Goal: Transaction & Acquisition: Purchase product/service

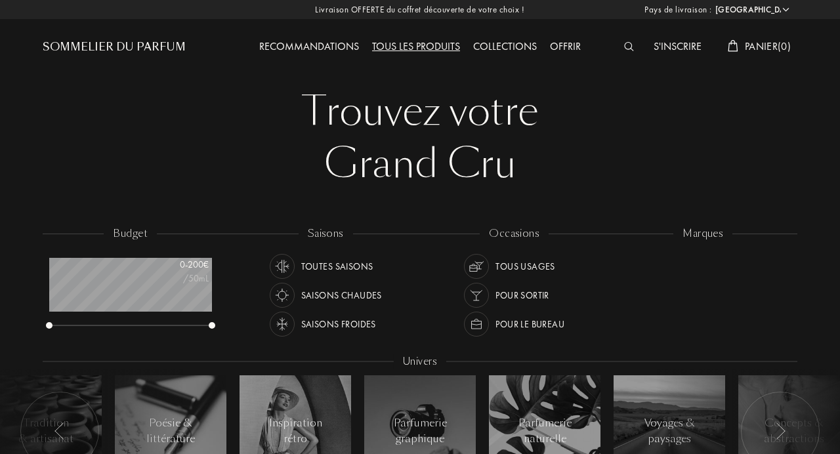
select select "FR"
click at [362, 322] on div "Saisons froides" at bounding box center [338, 324] width 75 height 25
click at [512, 260] on div "Tous usages" at bounding box center [525, 266] width 60 height 25
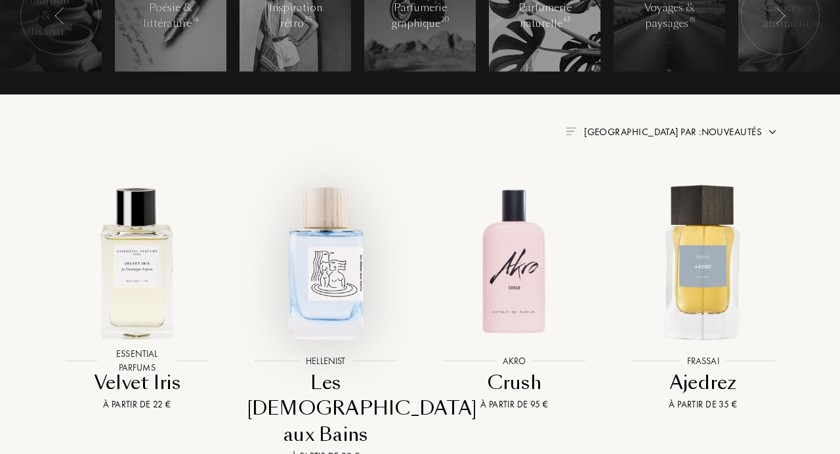
scroll to position [429, 0]
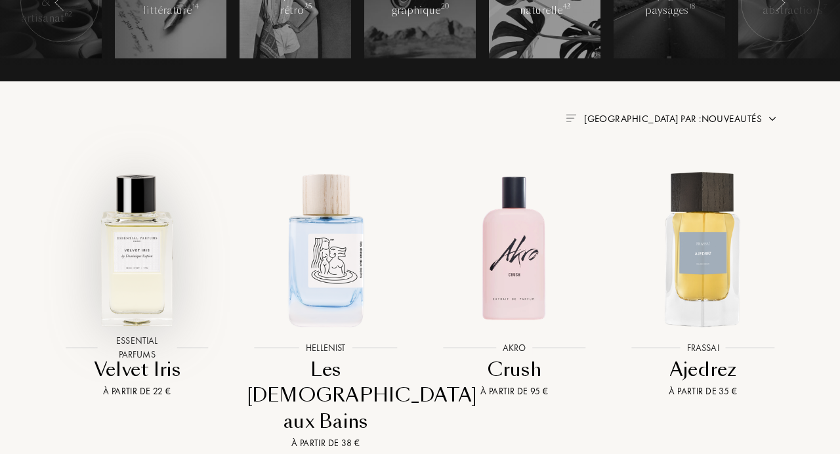
click at [134, 265] on img at bounding box center [137, 249] width 170 height 170
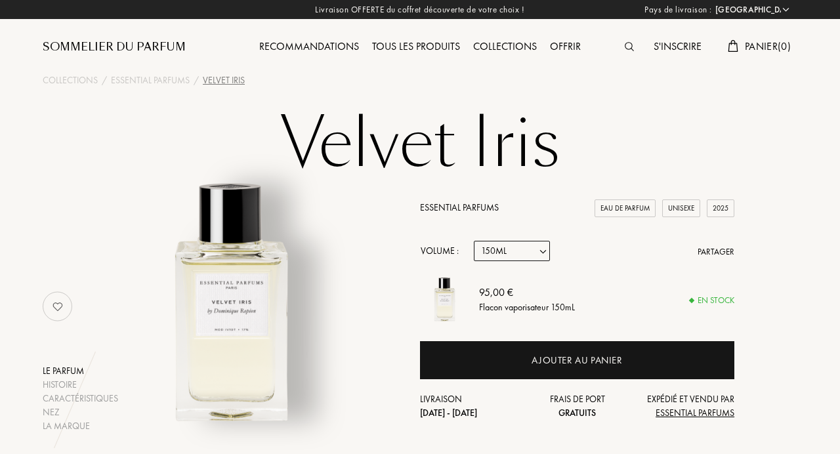
select select "FR"
select select "3"
click at [541, 254] on select "Echantillon 10mL 100mL 150mL" at bounding box center [512, 251] width 76 height 20
select select "2"
click option "100mL" at bounding box center [0, 0] width 0 height 0
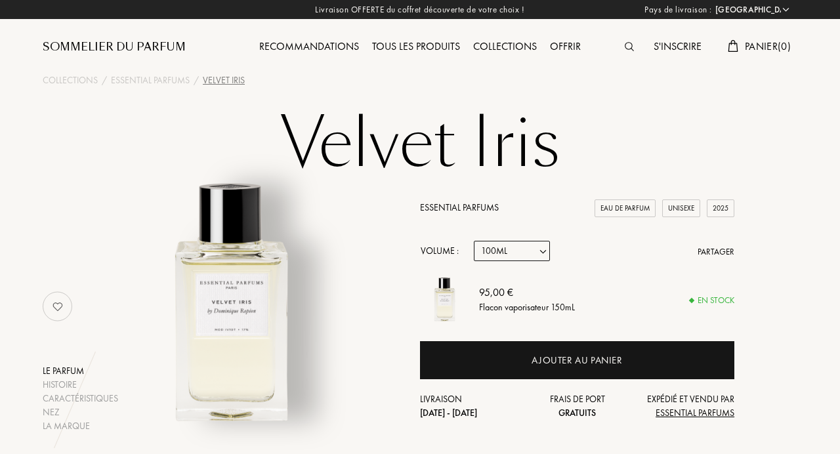
select select "2"
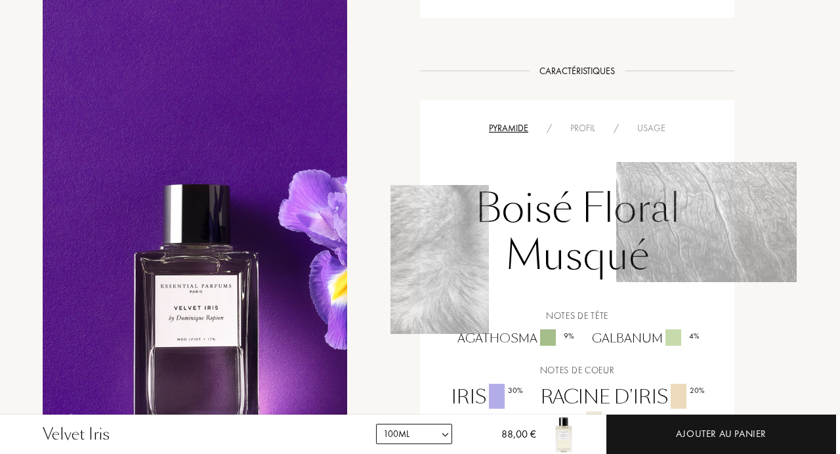
scroll to position [931, 0]
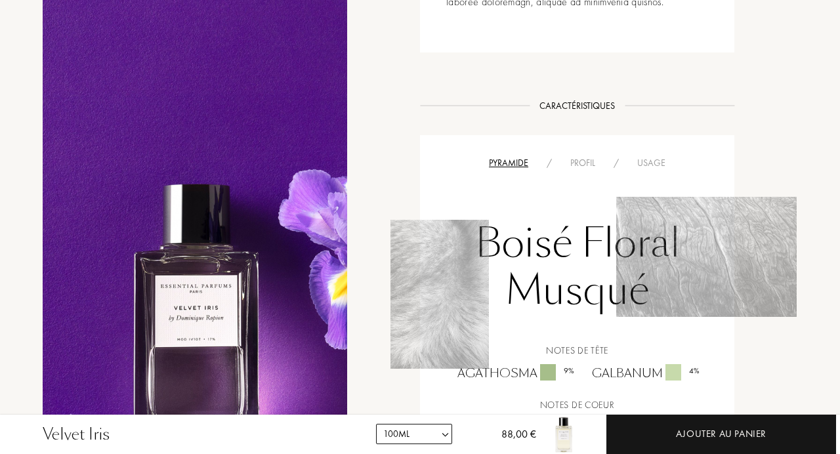
click at [585, 163] on div "Profil" at bounding box center [582, 163] width 43 height 14
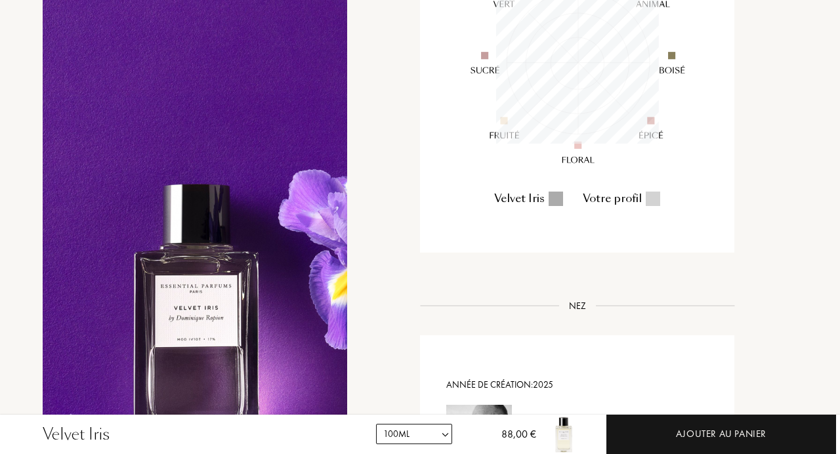
scroll to position [1177, 0]
click at [580, 303] on div "Nez" at bounding box center [577, 304] width 37 height 14
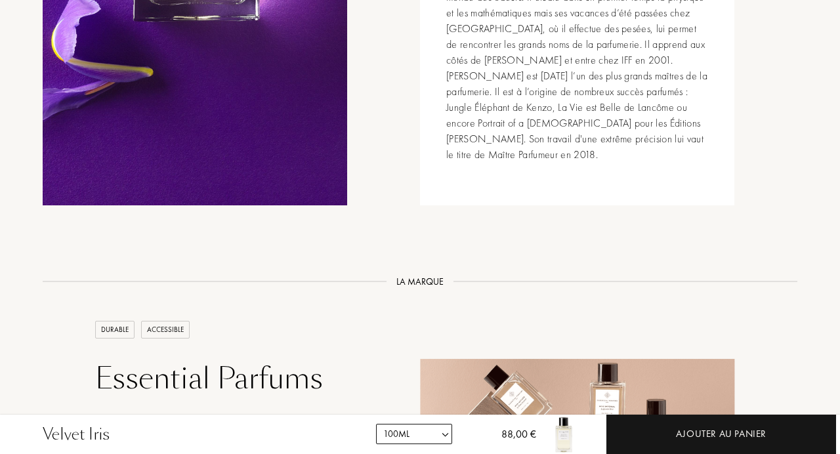
scroll to position [1683, 0]
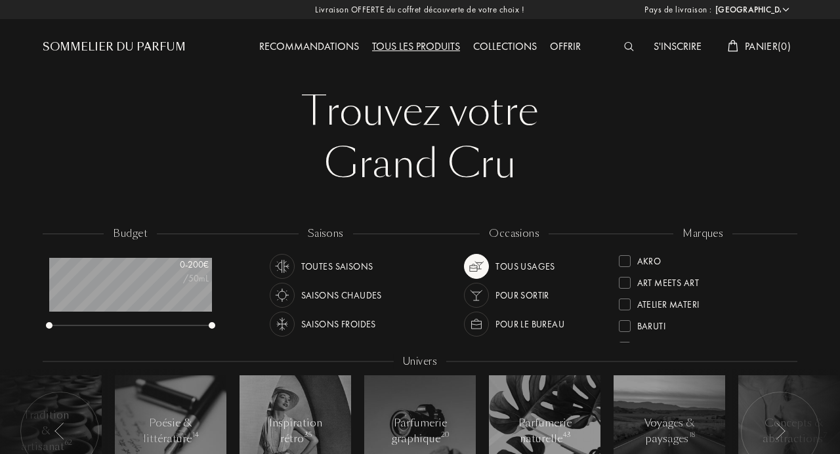
select select "FR"
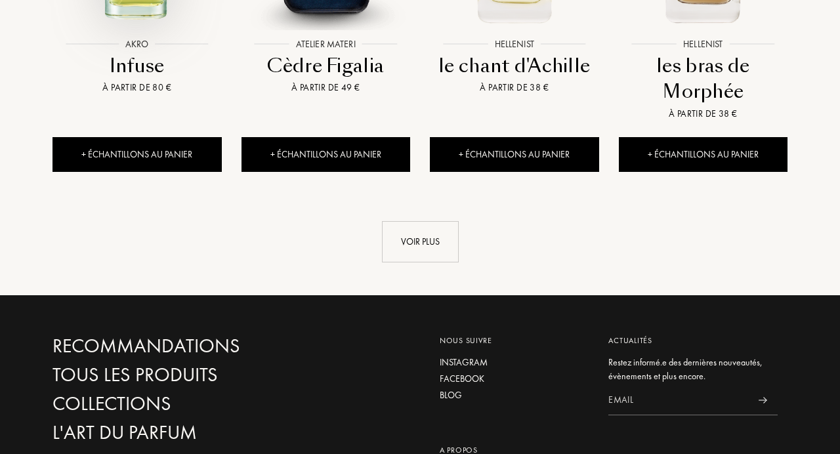
scroll to position [1459, 0]
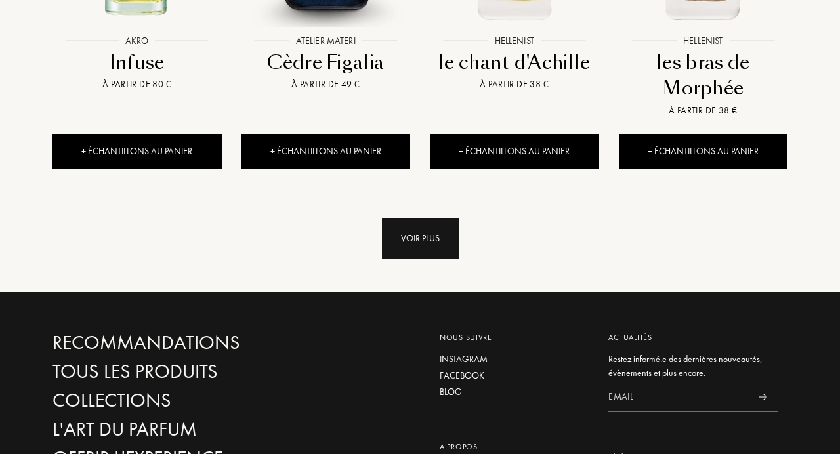
click at [416, 218] on div "Voir plus" at bounding box center [420, 238] width 77 height 41
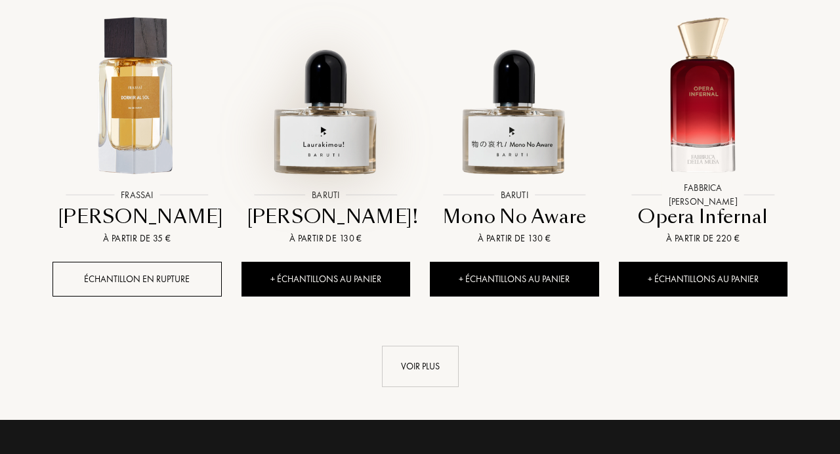
scroll to position [2353, 0]
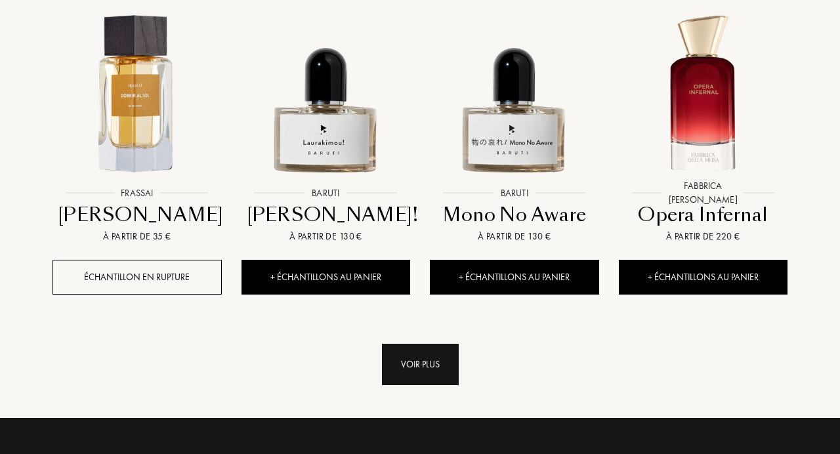
click at [425, 344] on div "Voir plus" at bounding box center [420, 364] width 77 height 41
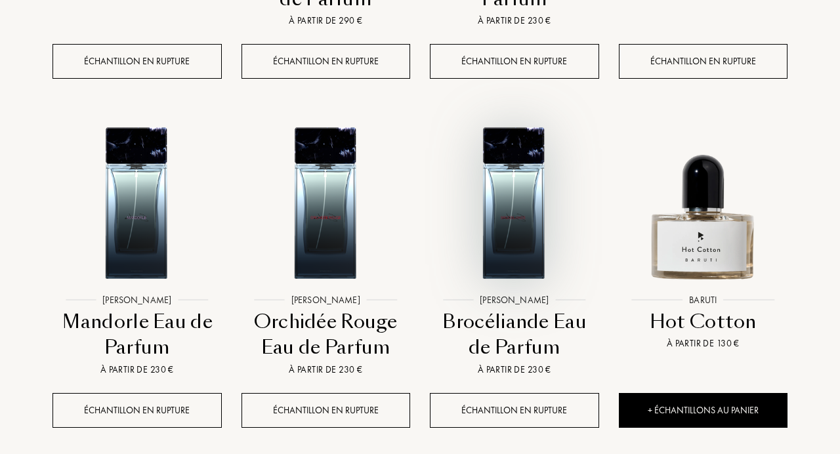
scroll to position [2924, 0]
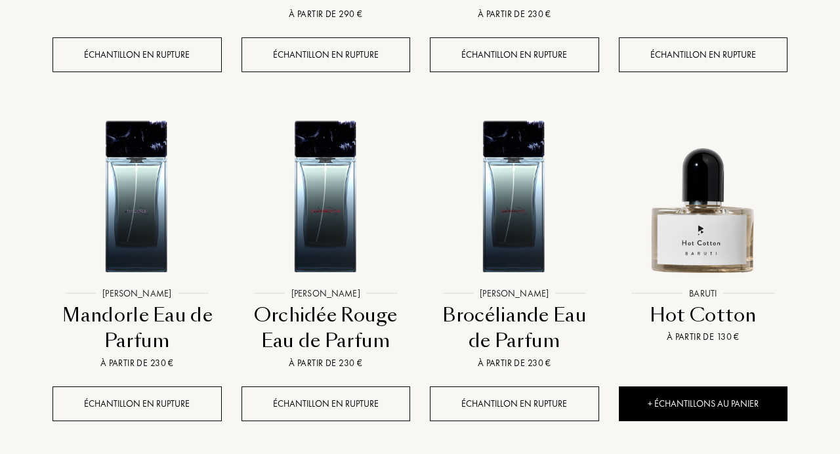
click at [713, 303] on div "Hot Cotton" at bounding box center [703, 316] width 159 height 26
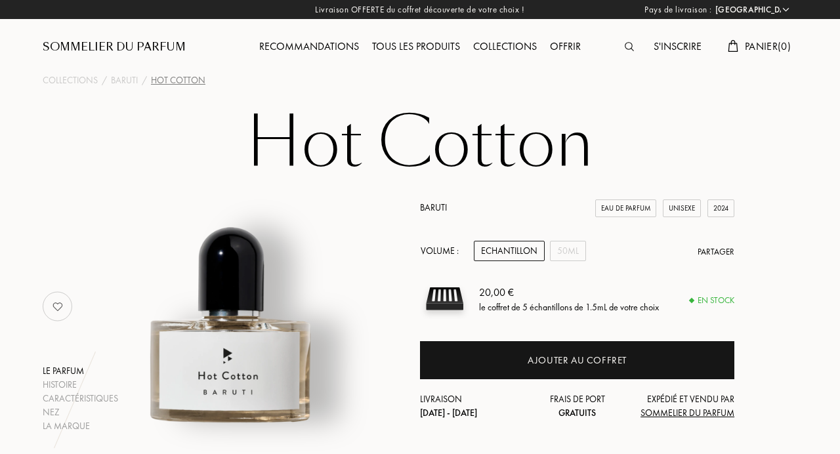
select select "FR"
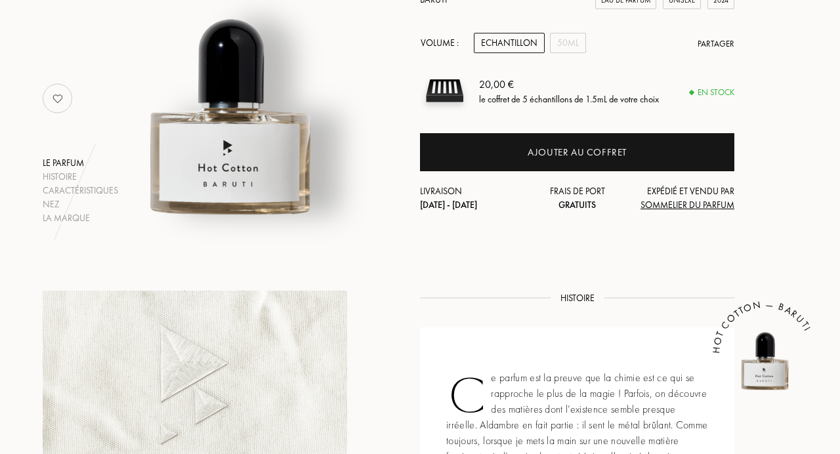
scroll to position [207, 0]
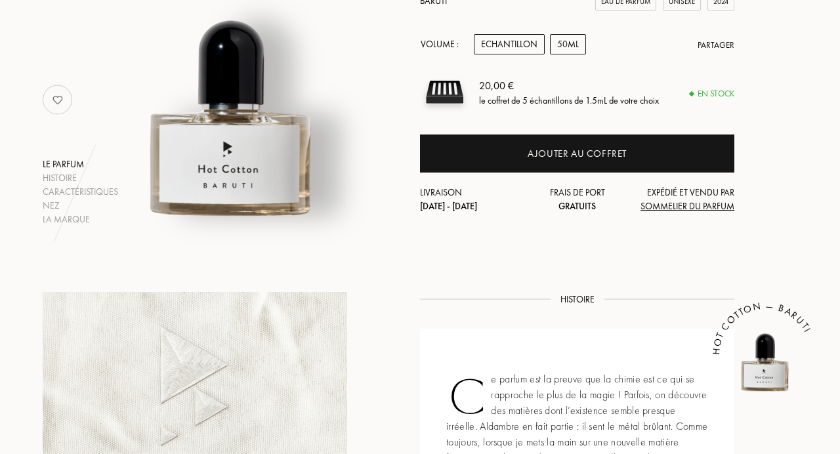
click at [573, 45] on div "50mL" at bounding box center [568, 44] width 36 height 20
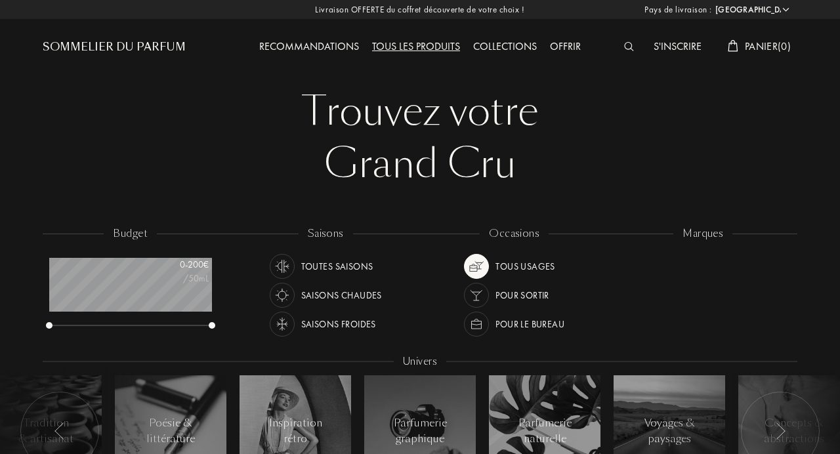
select select "FR"
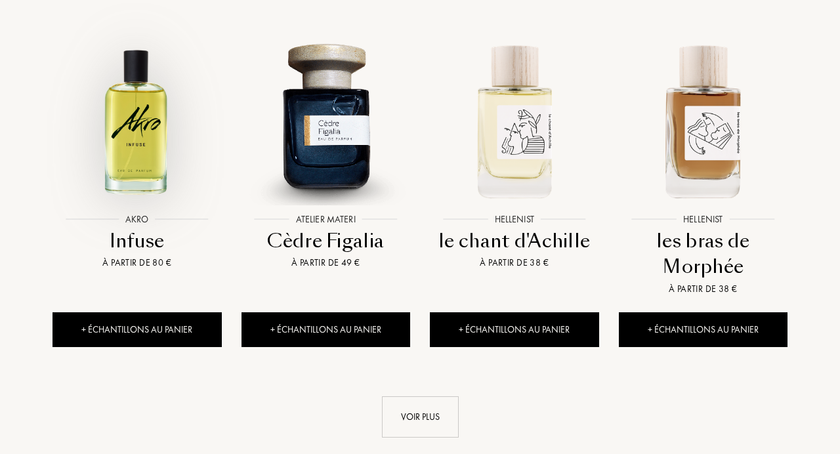
scroll to position [1277, 0]
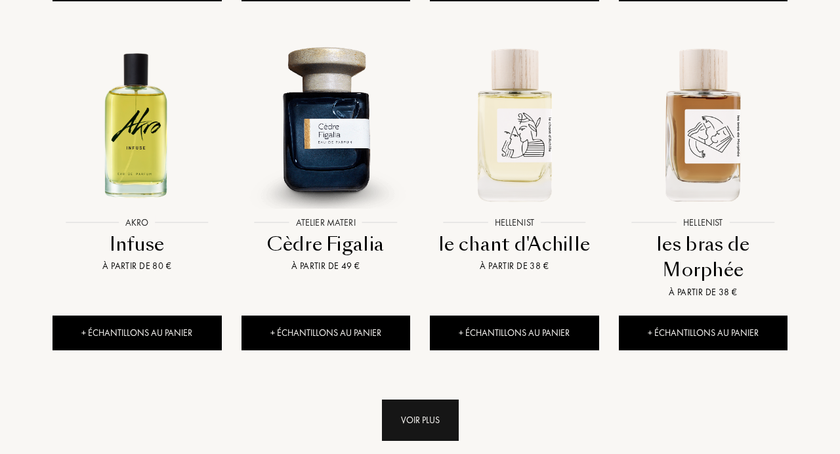
click at [425, 400] on div "Voir plus" at bounding box center [420, 420] width 77 height 41
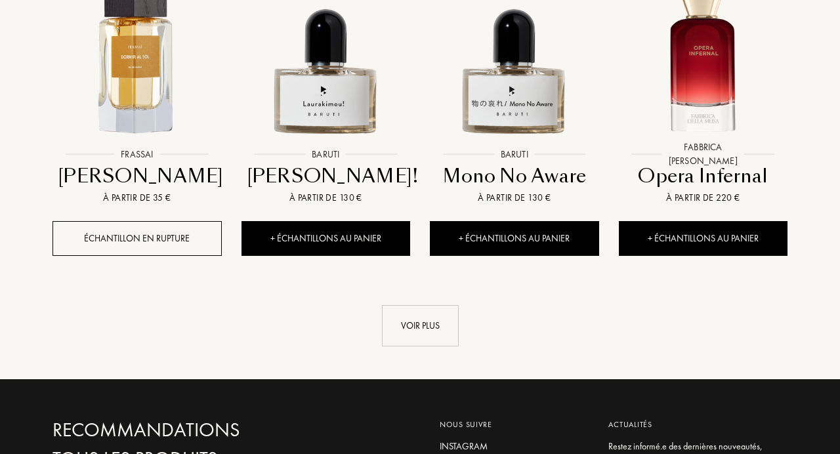
scroll to position [2393, 0]
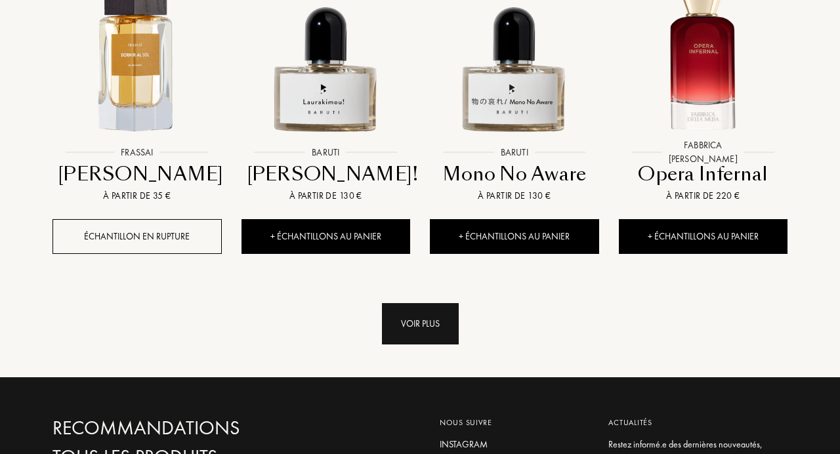
click at [434, 303] on div "Voir plus" at bounding box center [420, 323] width 77 height 41
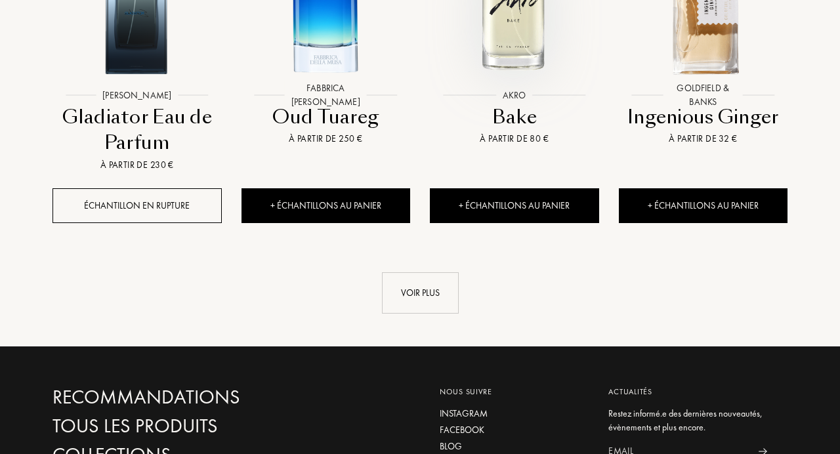
scroll to position [3472, 0]
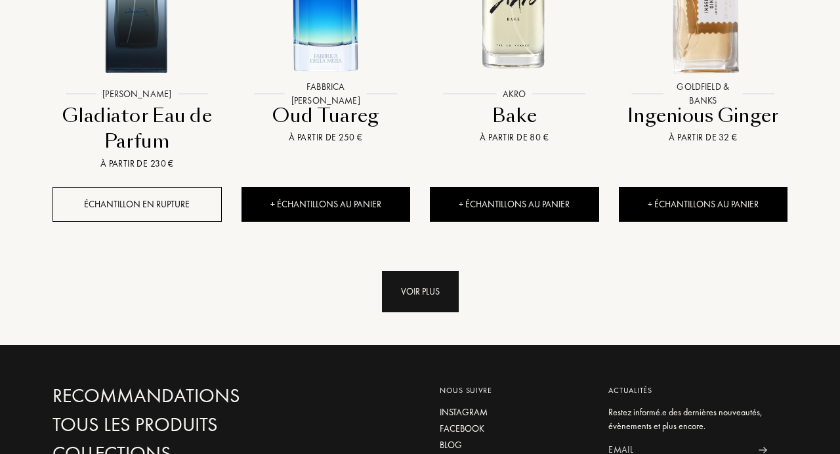
click at [430, 271] on div "Voir plus" at bounding box center [420, 291] width 77 height 41
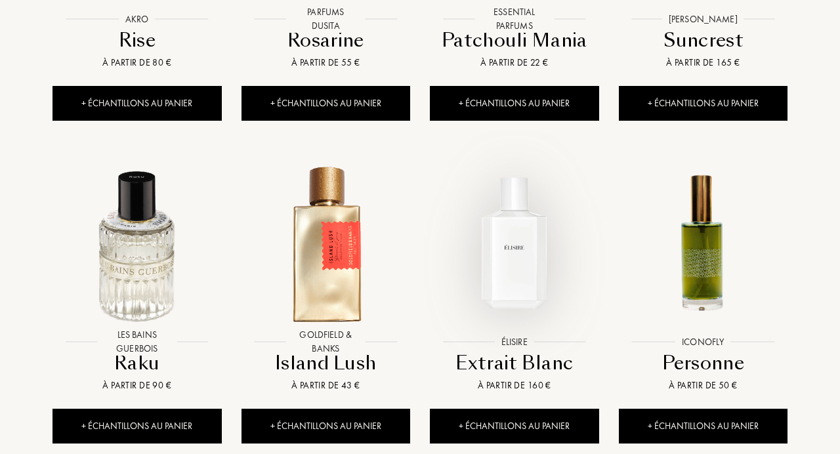
scroll to position [3894, 0]
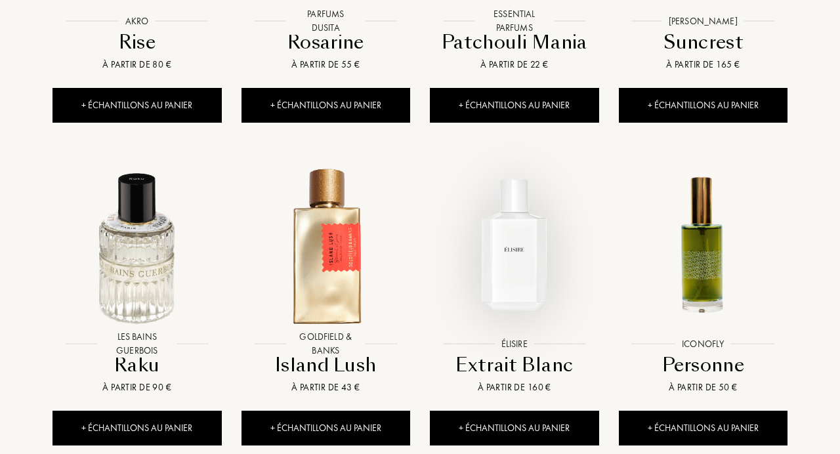
click at [524, 226] on img at bounding box center [514, 245] width 170 height 170
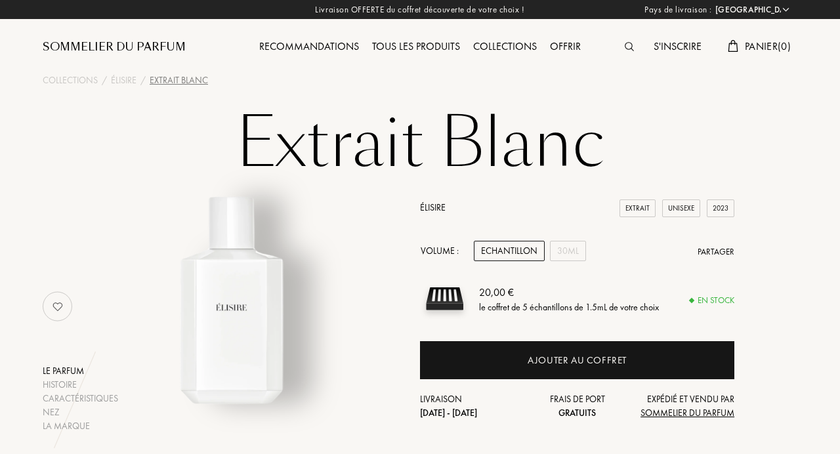
select select "FR"
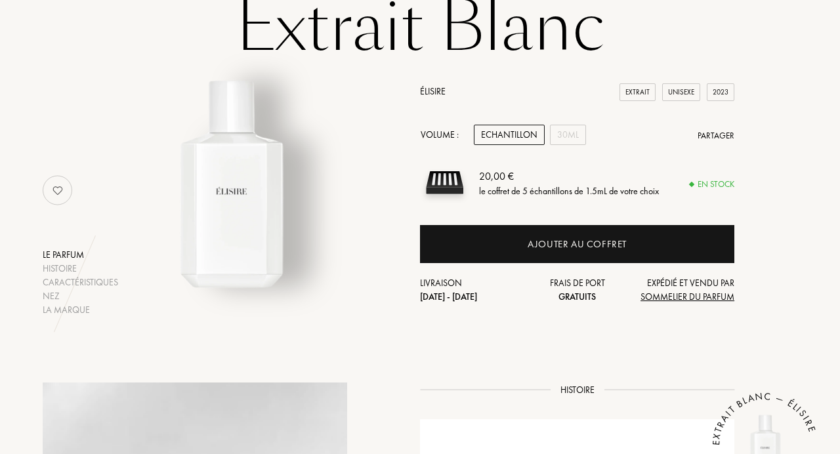
scroll to position [109, 0]
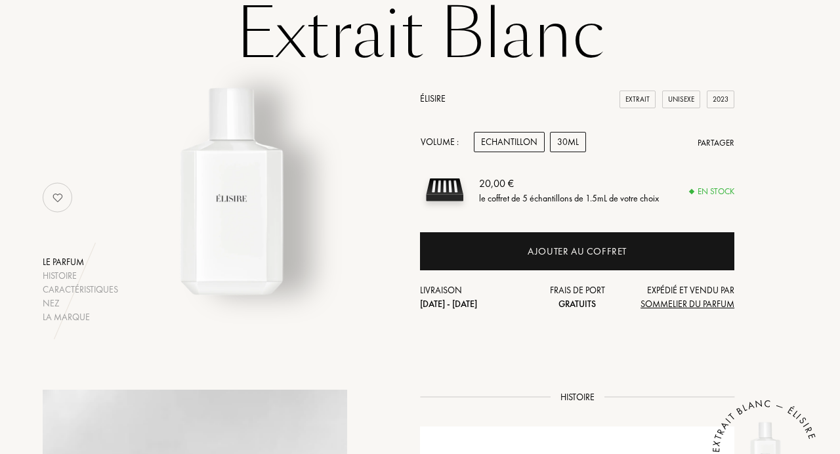
click at [570, 143] on div "30mL" at bounding box center [568, 142] width 36 height 20
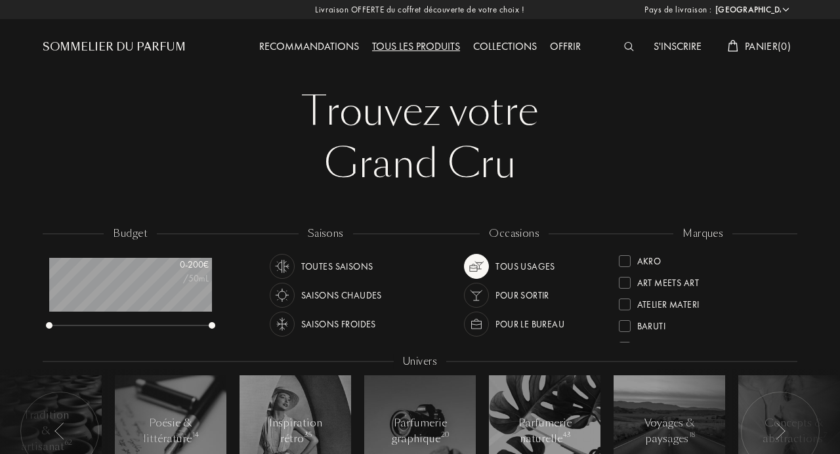
select select "FR"
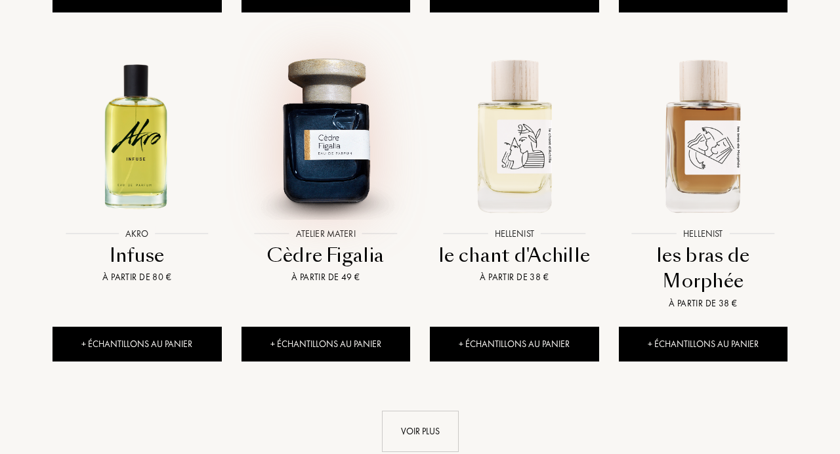
scroll to position [1255, 0]
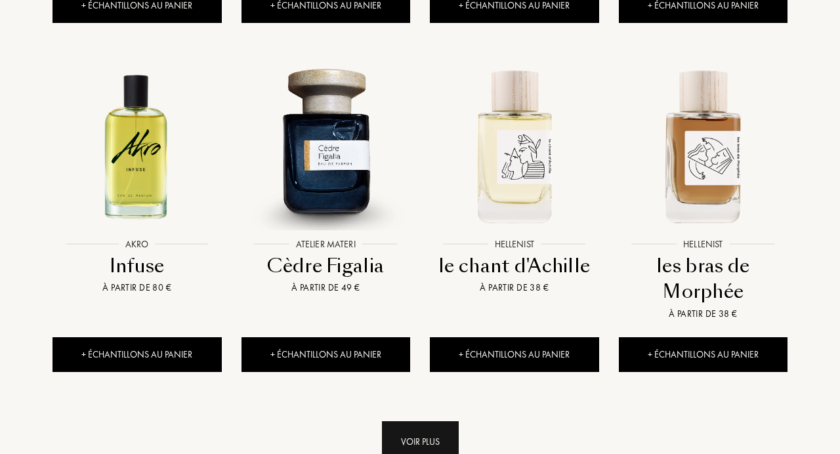
click at [424, 421] on div "Voir plus" at bounding box center [420, 441] width 77 height 41
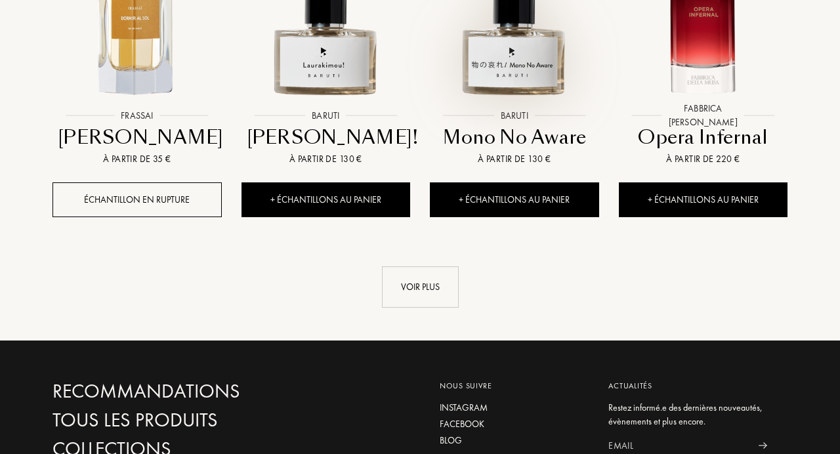
scroll to position [2447, 0]
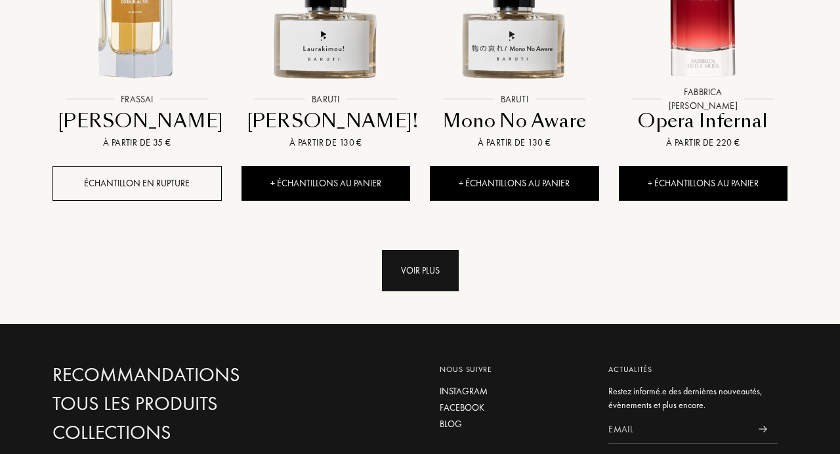
click at [425, 250] on div "Voir plus" at bounding box center [420, 270] width 77 height 41
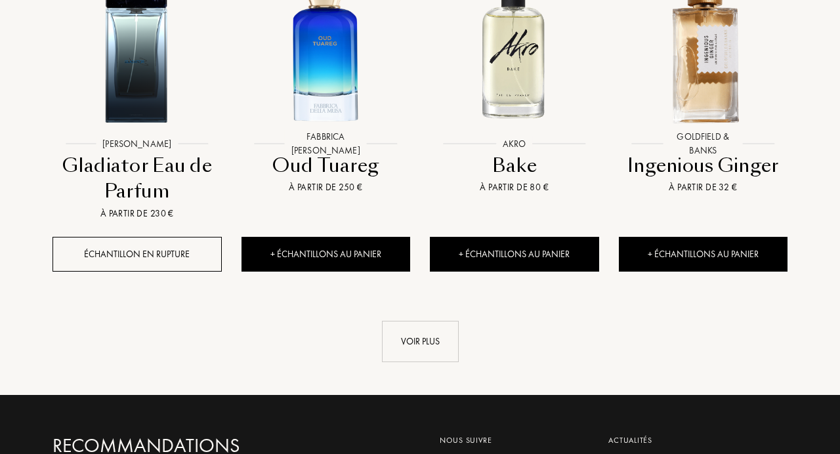
scroll to position [3423, 0]
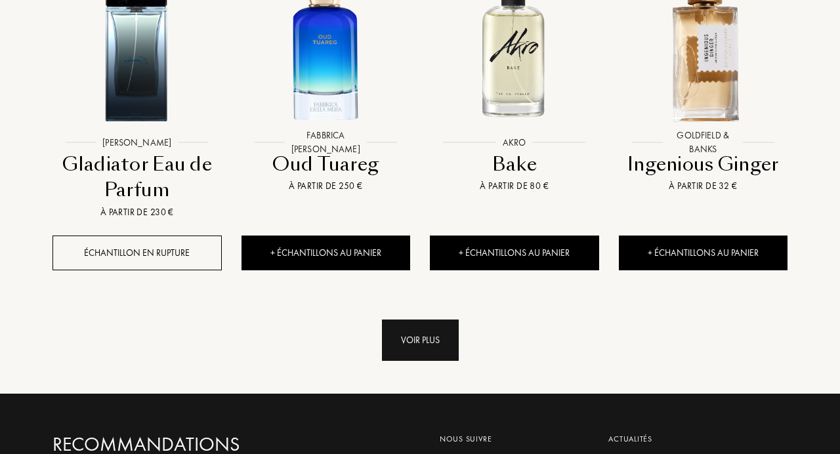
click at [424, 320] on div "Voir plus" at bounding box center [420, 340] width 77 height 41
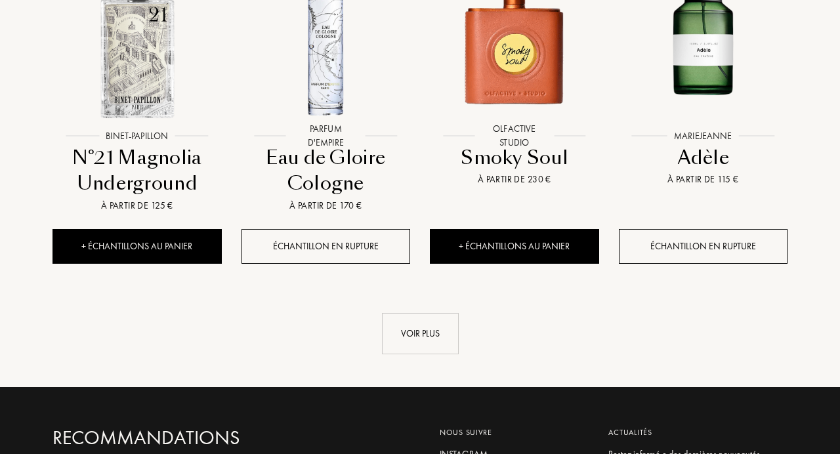
scroll to position [4426, 0]
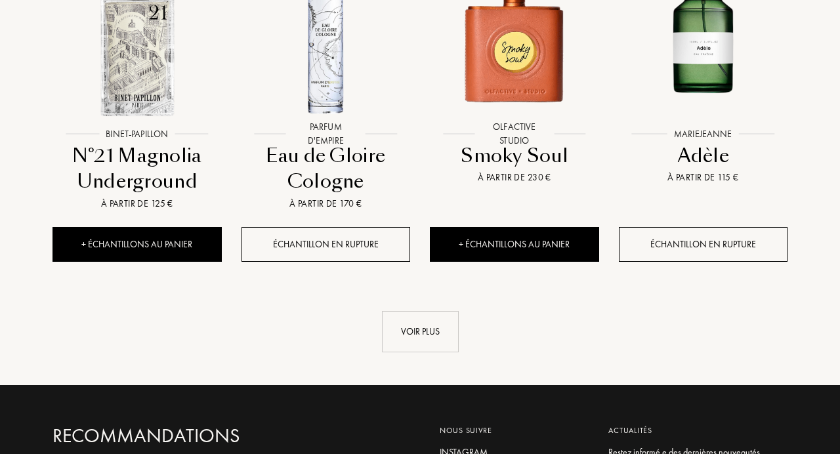
click at [424, 311] on div "Voir plus" at bounding box center [420, 331] width 77 height 41
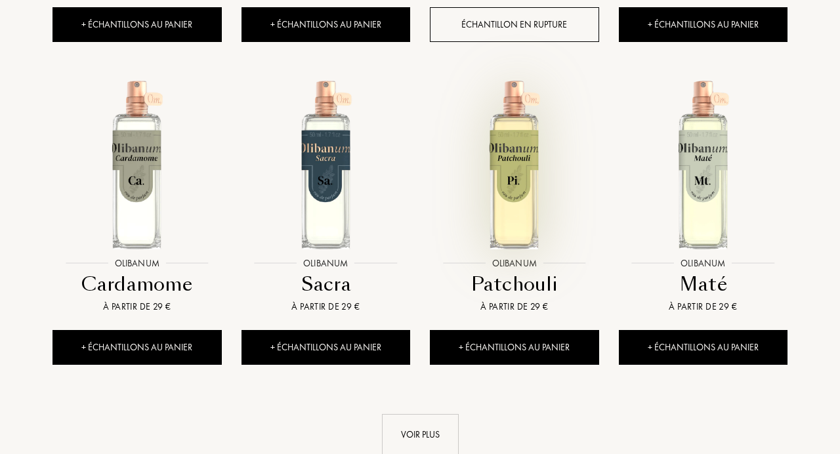
scroll to position [5318, 0]
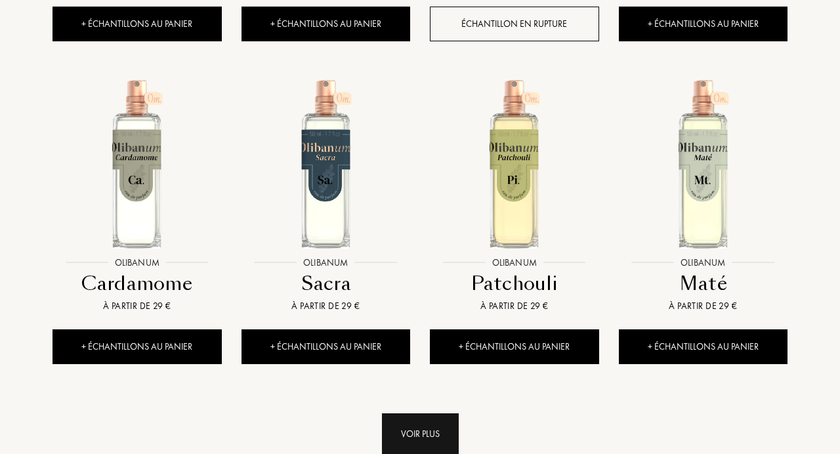
click at [421, 413] on div "Voir plus" at bounding box center [420, 433] width 77 height 41
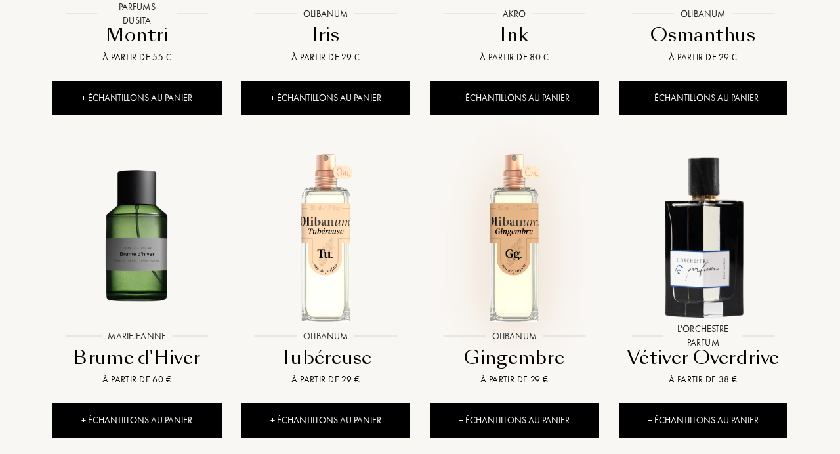
scroll to position [5890, 0]
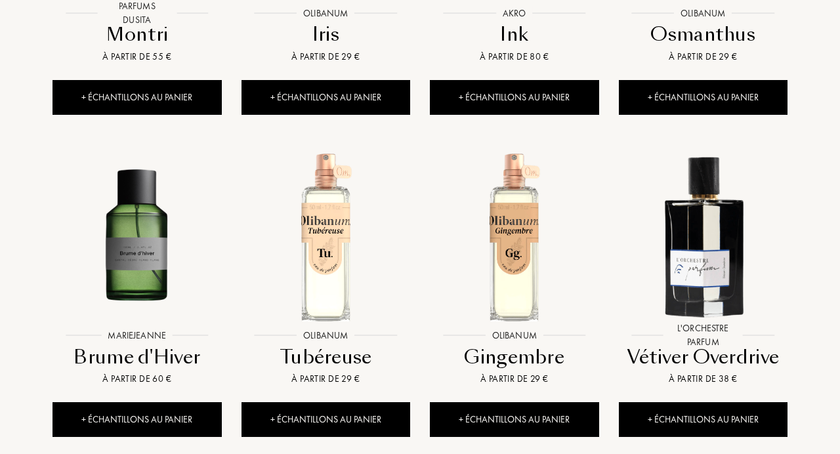
click at [421, 411] on div "Olibanum Olibanum Gingembre À partir de 29 € + Échantillons au panier" at bounding box center [514, 299] width 189 height 323
click at [325, 259] on img at bounding box center [326, 237] width 170 height 170
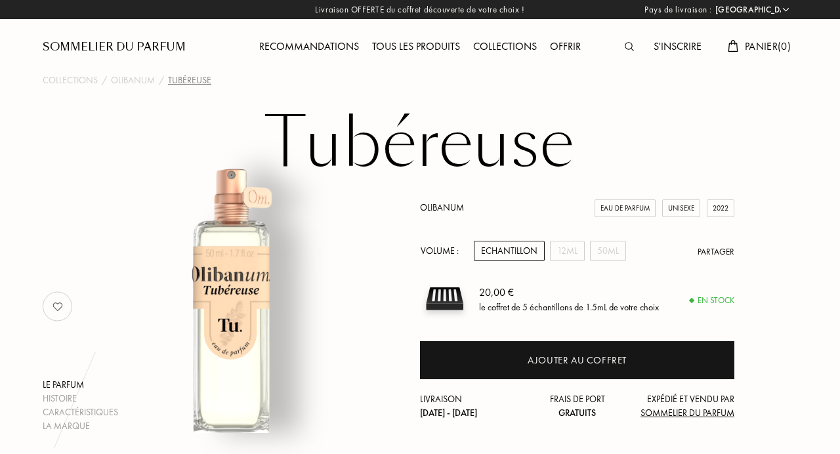
select select "FR"
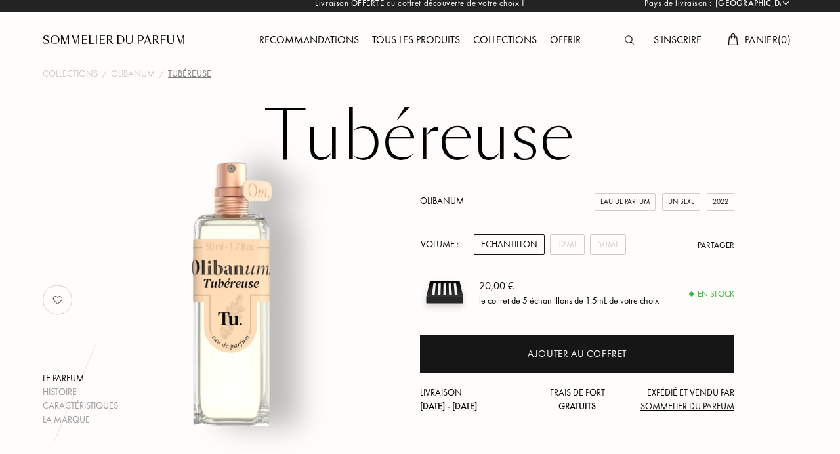
scroll to position [11, 0]
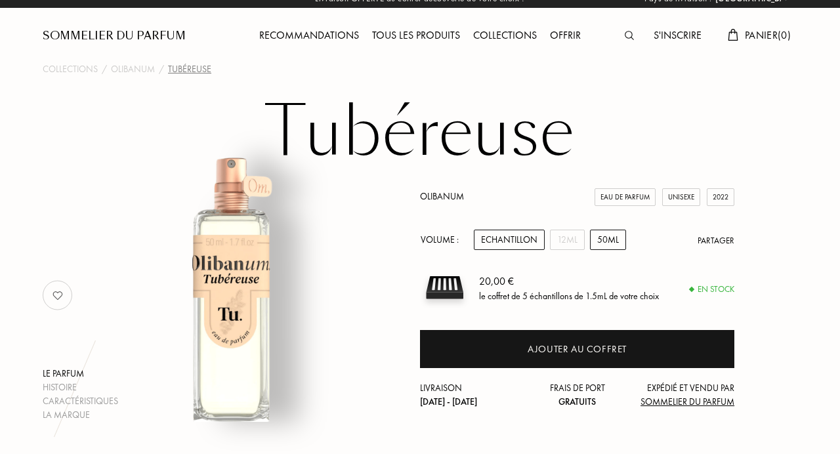
click at [603, 239] on div "50mL" at bounding box center [608, 240] width 36 height 20
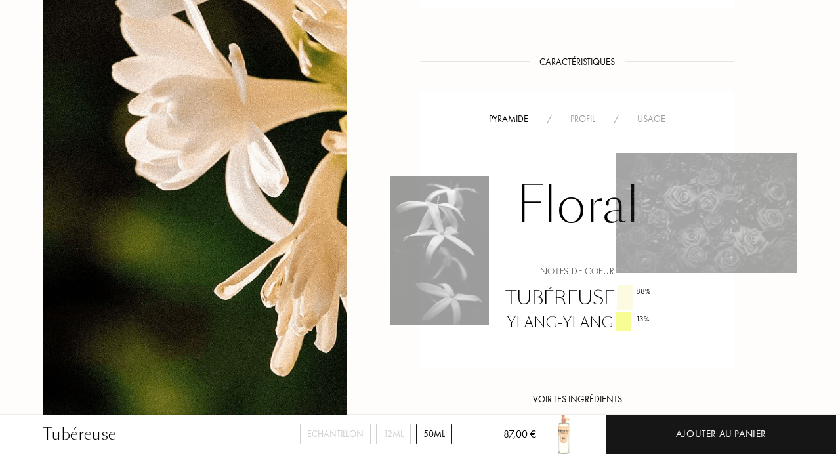
scroll to position [815, 0]
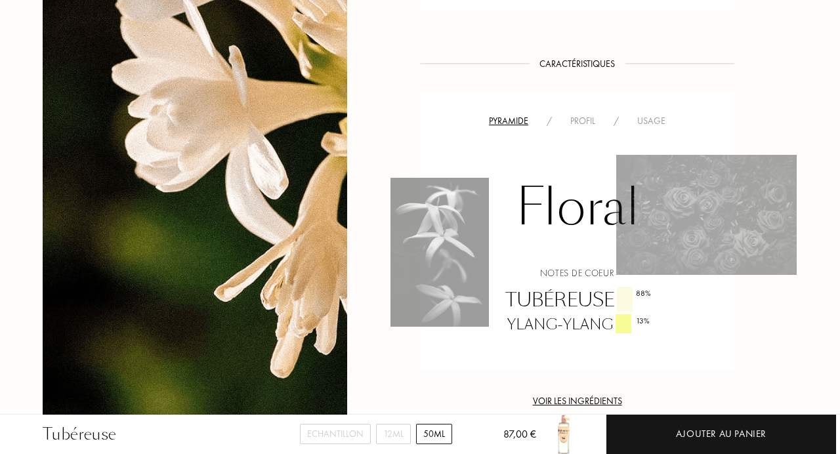
click at [581, 114] on div "Profil" at bounding box center [582, 121] width 43 height 14
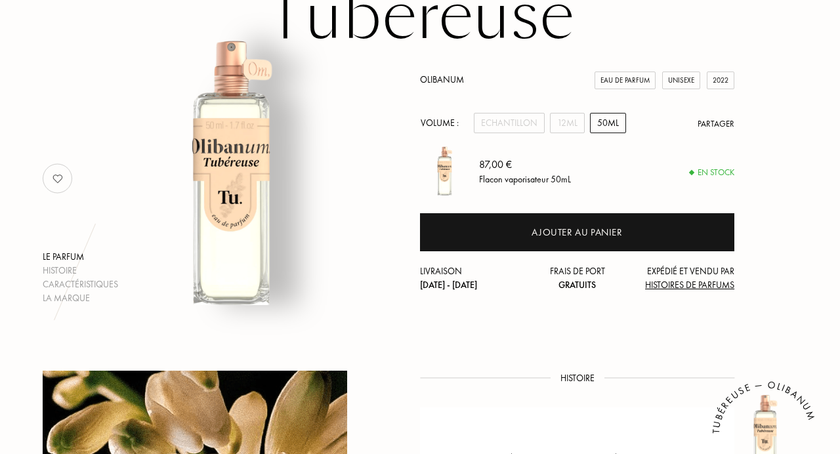
scroll to position [126, 0]
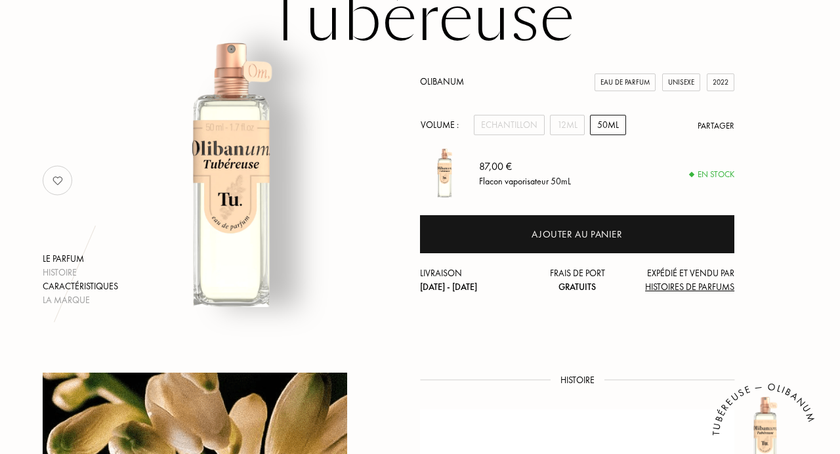
click at [87, 287] on div "Caractéristiques" at bounding box center [80, 287] width 75 height 14
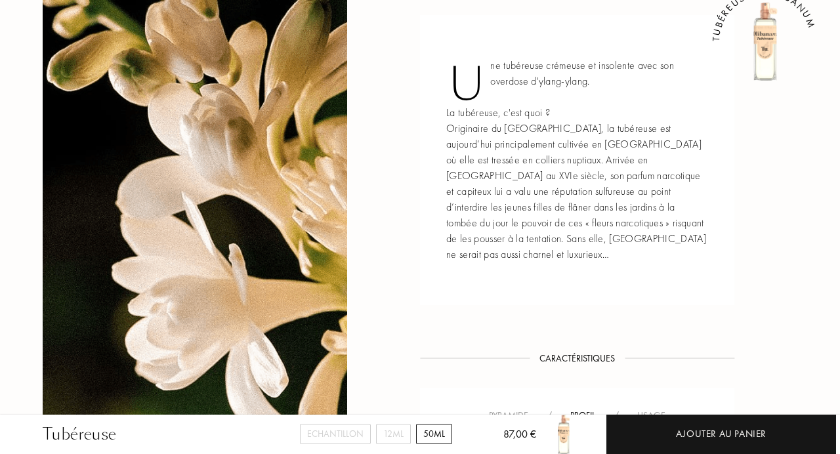
scroll to position [520, 0]
click at [410, 149] on div "Histoire Histoire Une tubéreuse crémeuse et insolente avec son overdose d'ylang…" at bounding box center [420, 404] width 774 height 851
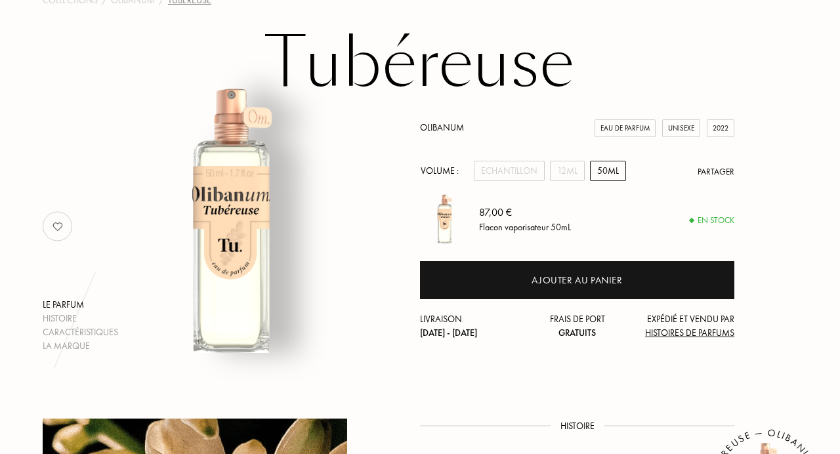
scroll to position [79, 0]
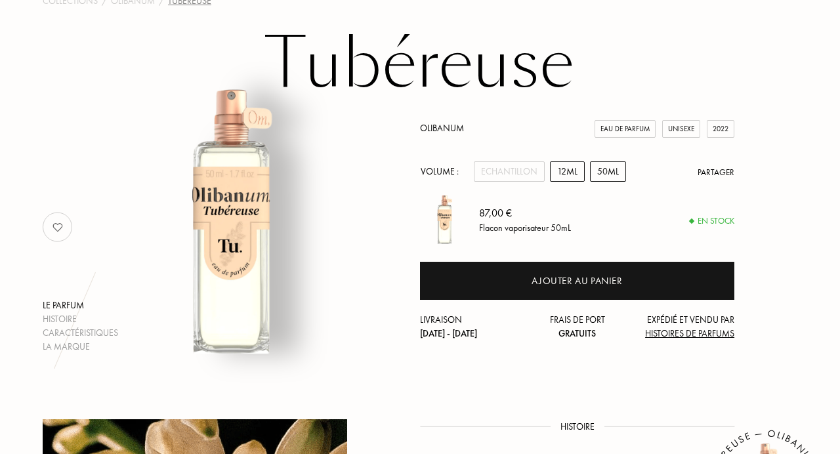
click at [564, 175] on div "12mL" at bounding box center [567, 171] width 35 height 20
